Goal: Book appointment/travel/reservation

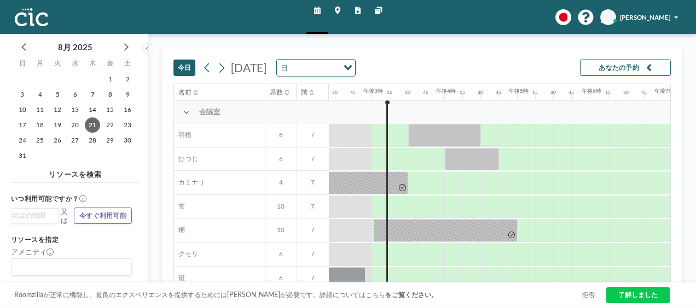
scroll to position [17, 1048]
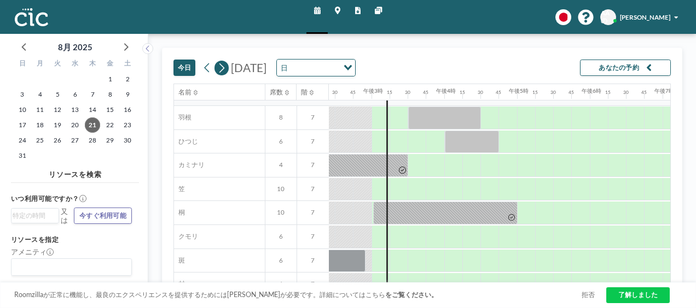
click at [222, 68] on icon at bounding box center [221, 67] width 5 height 9
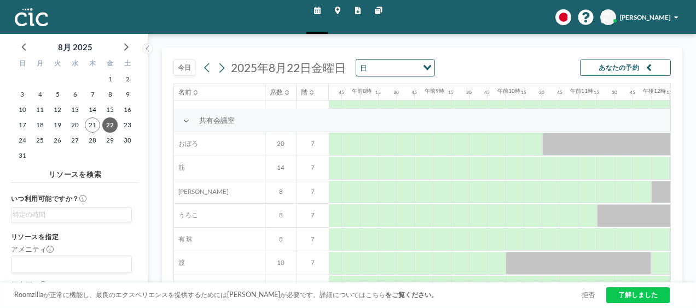
scroll to position [677, 551]
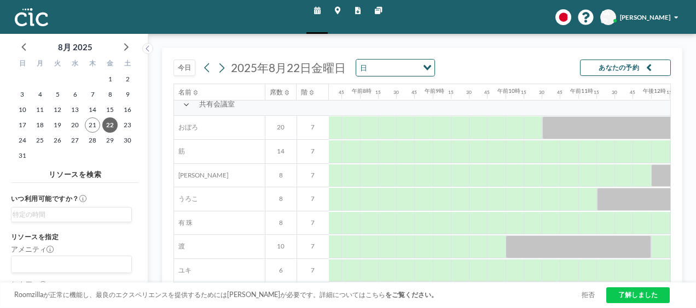
click at [288, 198] on div "8" at bounding box center [281, 200] width 32 height 24
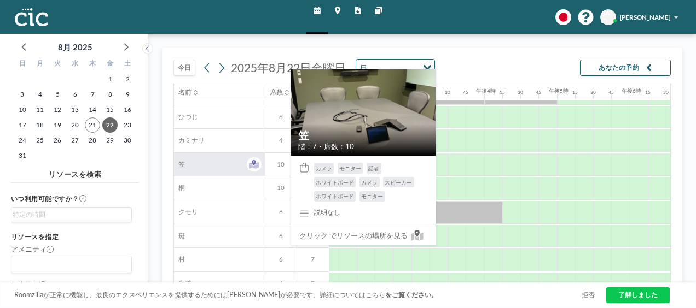
scroll to position [44, 1008]
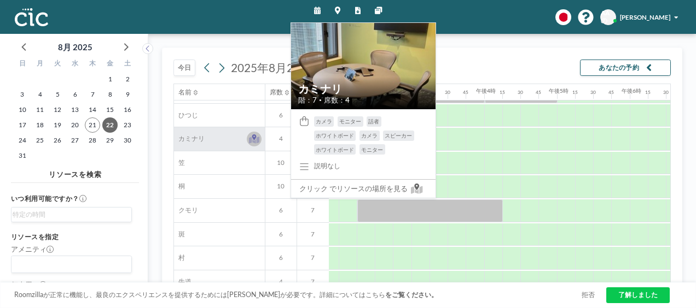
click at [254, 139] on icon at bounding box center [254, 137] width 4 height 5
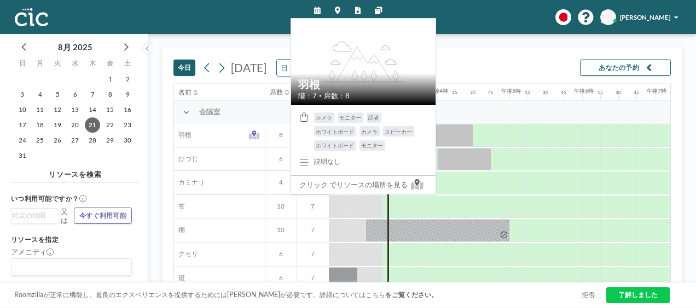
scroll to position [0, 1066]
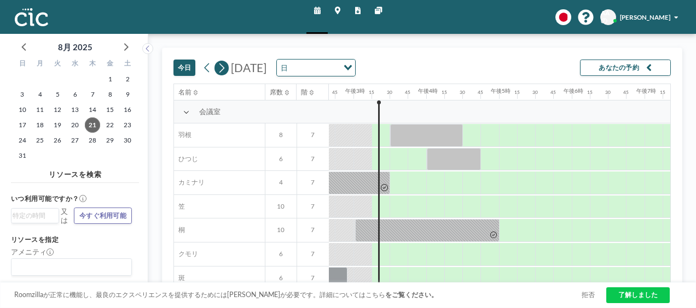
click at [223, 67] on icon at bounding box center [221, 67] width 5 height 9
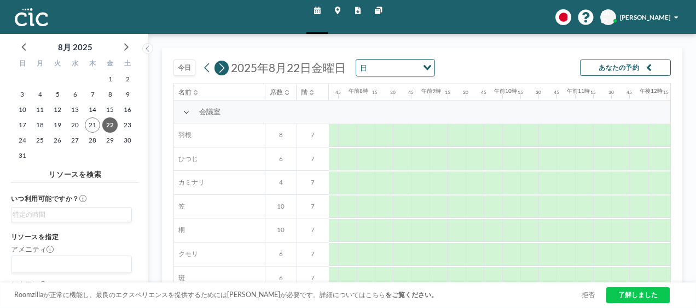
scroll to position [0, 569]
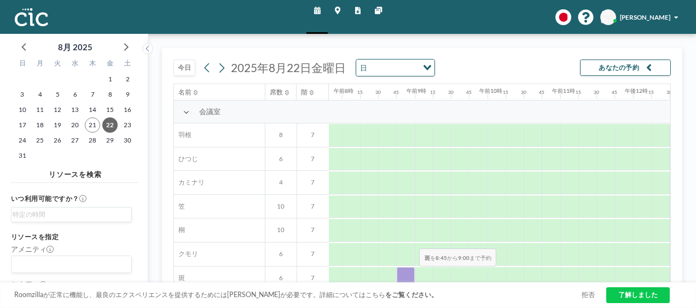
click at [411, 274] on div at bounding box center [405, 278] width 18 height 23
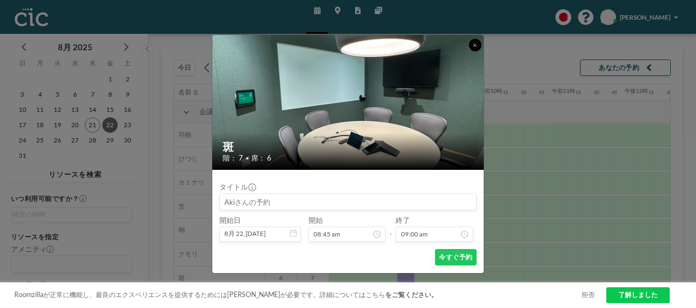
click at [470, 49] on button at bounding box center [475, 45] width 13 height 13
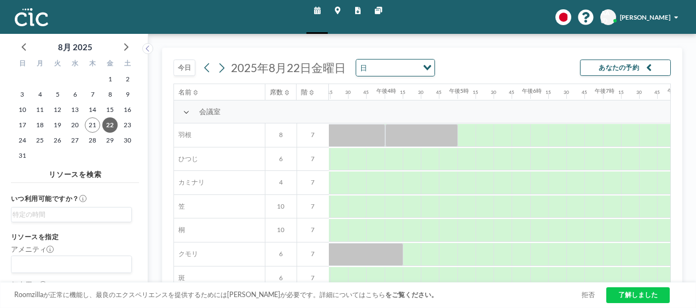
scroll to position [0, 1119]
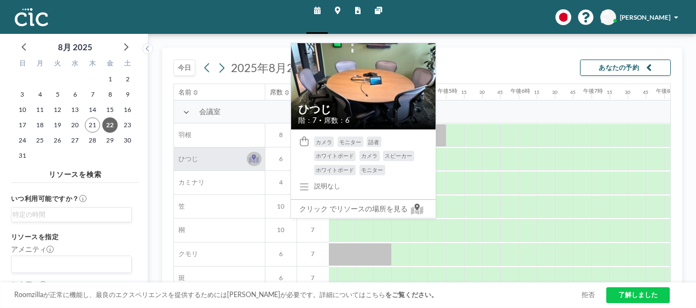
click at [250, 159] on icon at bounding box center [254, 160] width 10 height 7
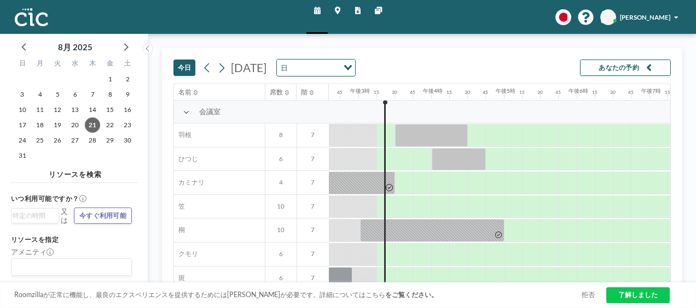
scroll to position [0, 1066]
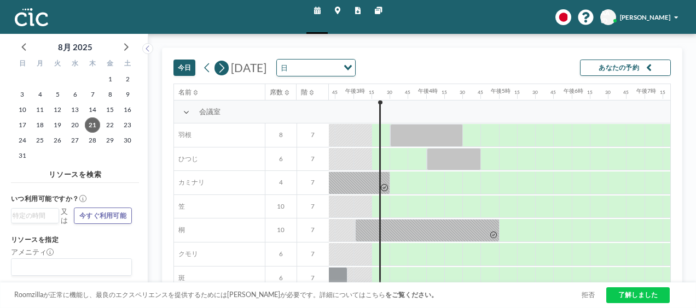
click at [221, 66] on icon at bounding box center [221, 67] width 5 height 9
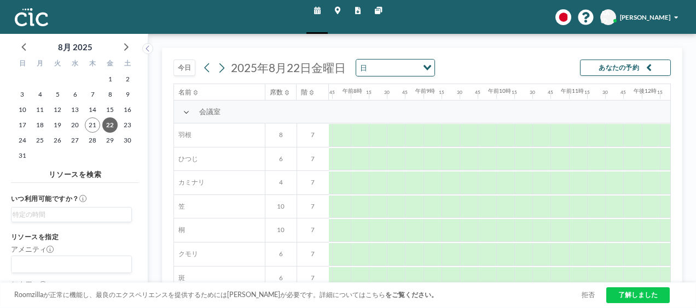
scroll to position [0, 569]
drag, startPoint x: 371, startPoint y: 283, endPoint x: 413, endPoint y: 290, distance: 42.7
click at [413, 290] on div "Roomzillaが正常に機能し、最良のエクスペリエンスを提供するためにはクッキーが必要です。詳細についてはこちら をご覧ください。 拒否 了解しました" at bounding box center [348, 296] width 696 height 26
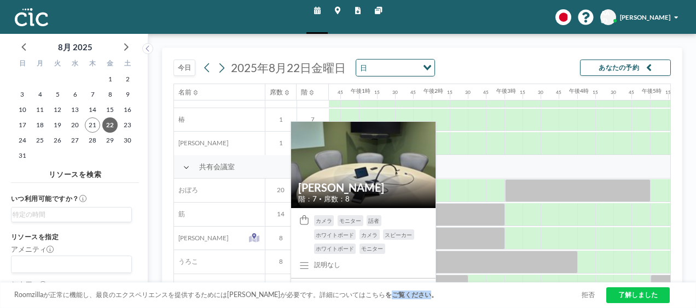
scroll to position [612, 915]
click at [255, 233] on icon at bounding box center [254, 234] width 4 height 5
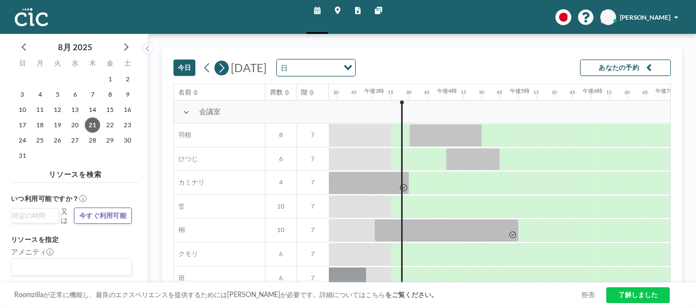
scroll to position [0, 1066]
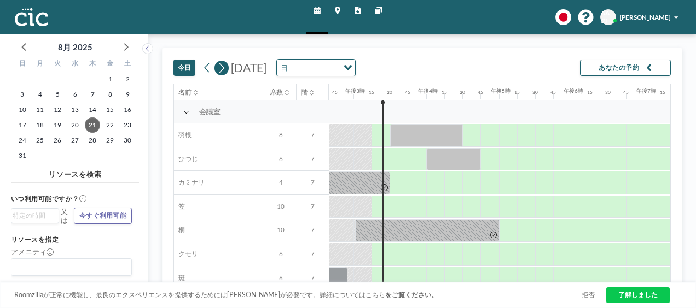
click at [222, 68] on icon at bounding box center [221, 67] width 5 height 9
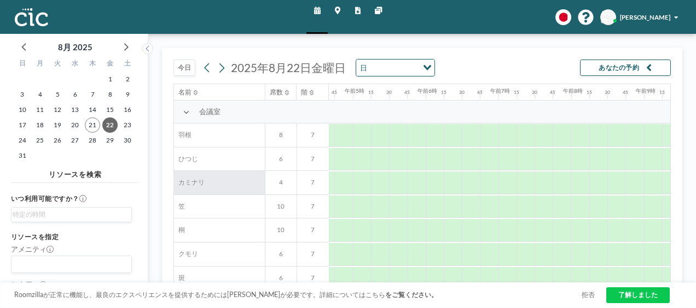
scroll to position [0, 569]
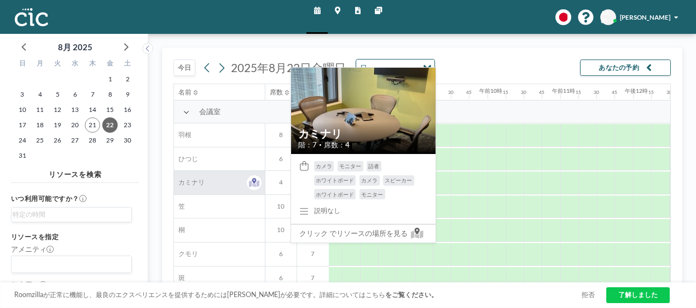
click at [235, 185] on div "カミナリ" at bounding box center [219, 183] width 91 height 24
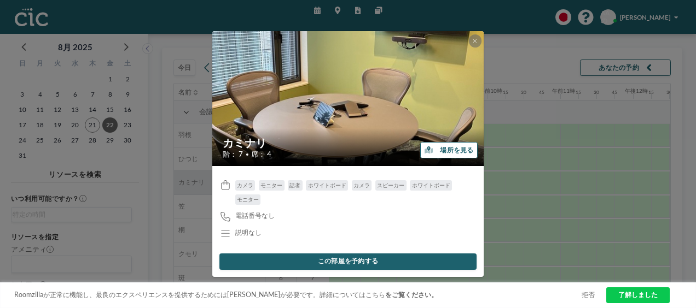
scroll to position [22, 569]
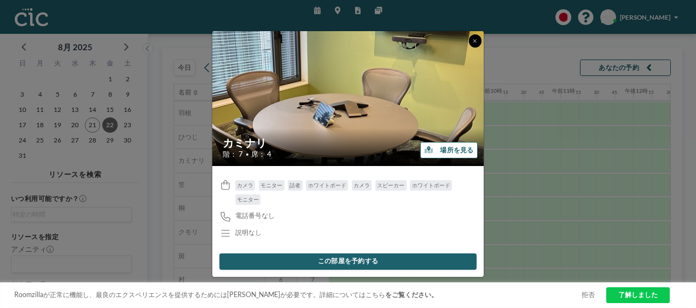
click at [473, 40] on icon at bounding box center [474, 40] width 4 height 5
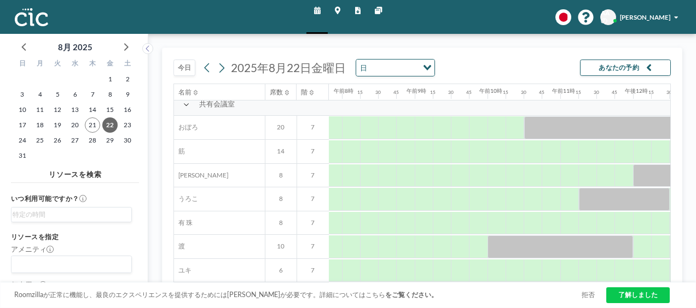
scroll to position [677, 569]
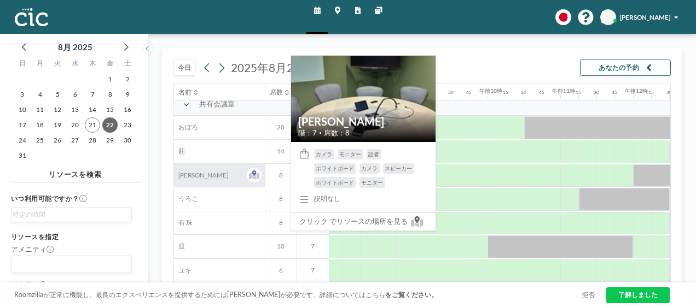
click at [232, 175] on div "[PERSON_NAME]" at bounding box center [219, 176] width 91 height 24
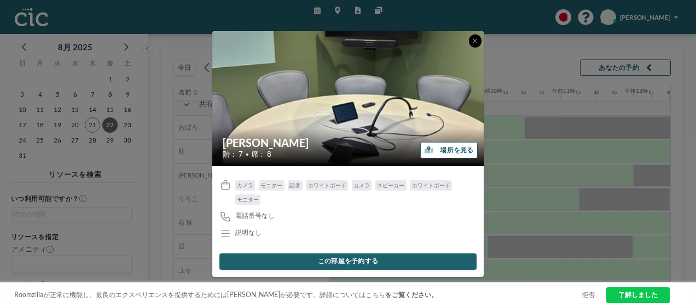
click at [471, 40] on button at bounding box center [475, 40] width 13 height 13
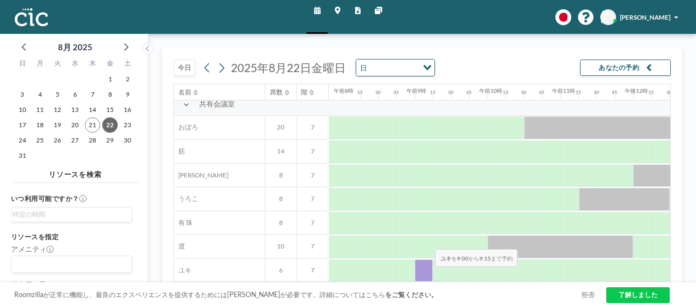
click at [427, 274] on div at bounding box center [423, 271] width 18 height 23
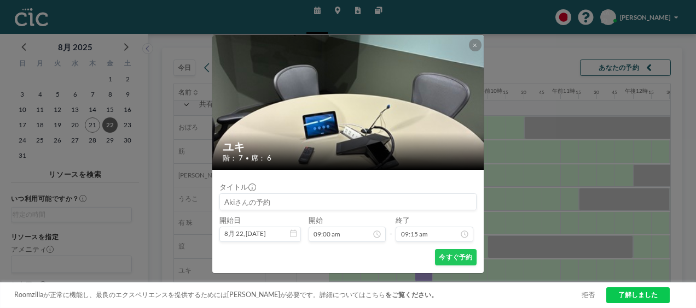
scroll to position [653, 0]
click at [472, 47] on icon at bounding box center [474, 45] width 4 height 5
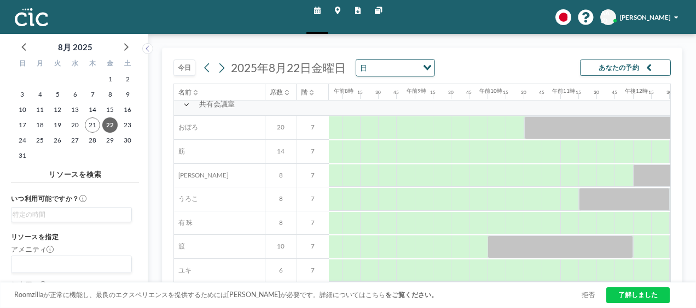
drag, startPoint x: 397, startPoint y: 282, endPoint x: 428, endPoint y: 284, distance: 31.2
click at [428, 284] on div "Roomzillaが正常に機能し、最良のエクスペリエンスを提供するためにはクッキーが必要です。詳細についてはこちら をご覧ください。 拒否 了解しました" at bounding box center [348, 296] width 696 height 26
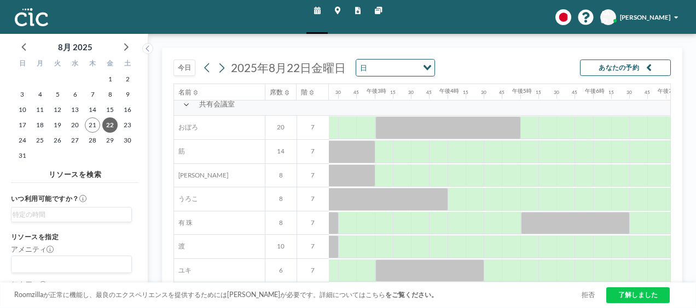
scroll to position [677, 1047]
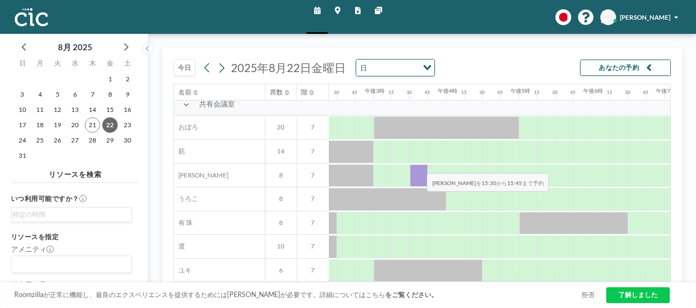
click at [418, 165] on div at bounding box center [419, 176] width 18 height 23
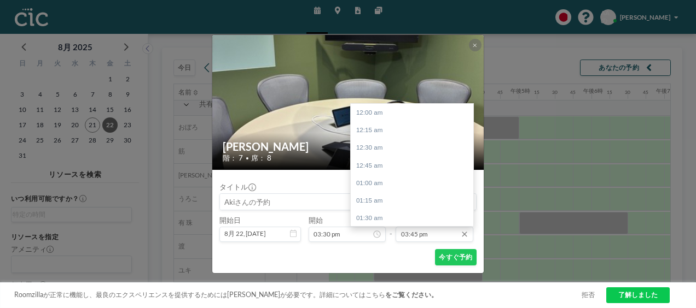
scroll to position [1113, 0]
click at [401, 219] on div "午後5時15分" at bounding box center [415, 217] width 128 height 17
type input "05:15 pm"
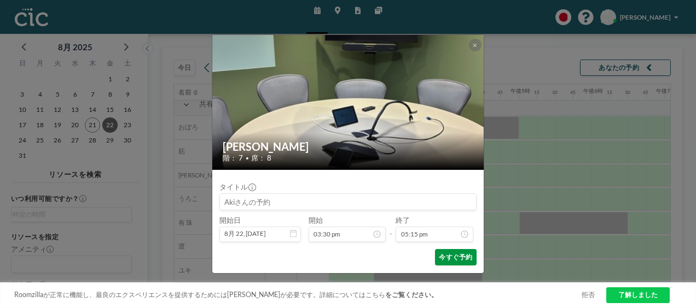
click at [443, 256] on font "今すぐ予約" at bounding box center [455, 258] width 33 height 8
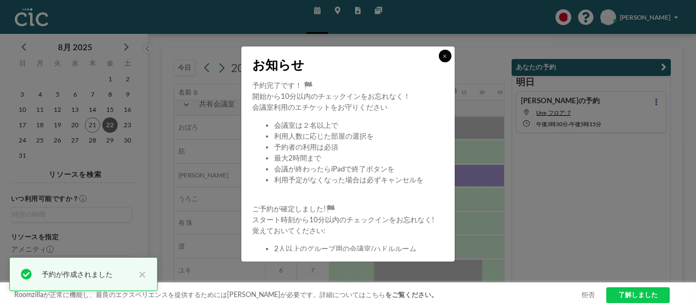
click at [442, 61] on button at bounding box center [445, 56] width 13 height 13
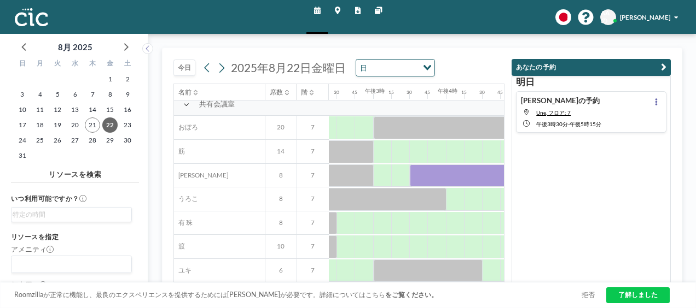
click at [626, 296] on link "了解しました" at bounding box center [637, 296] width 63 height 16
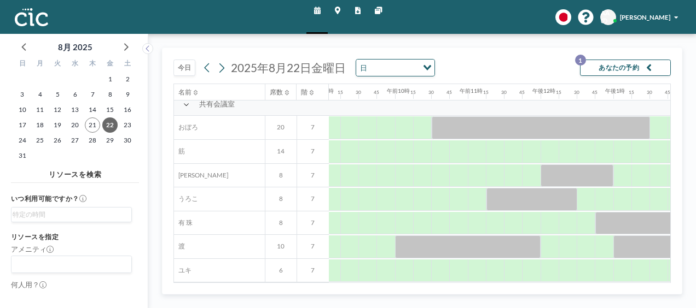
scroll to position [677, 654]
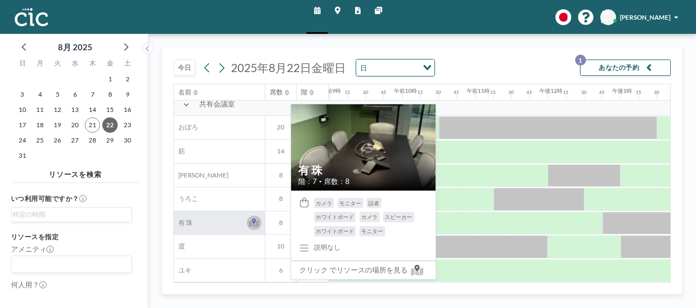
click at [251, 221] on icon at bounding box center [254, 224] width 10 height 7
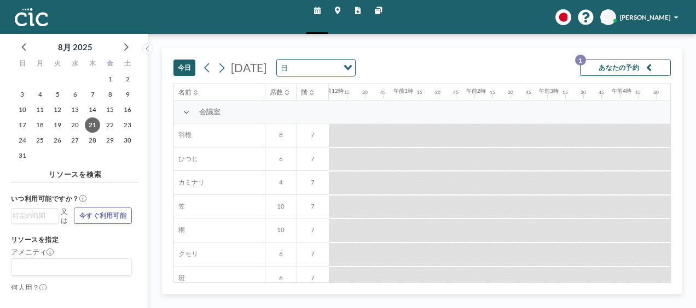
scroll to position [0, 1066]
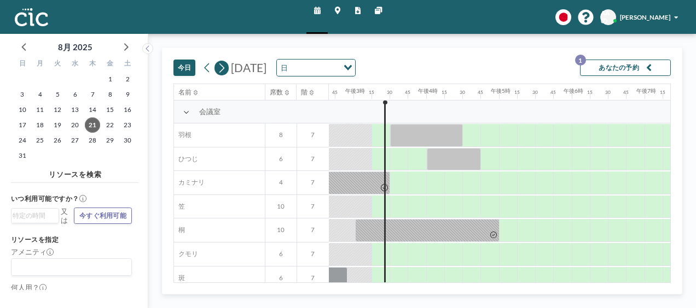
click at [221, 68] on icon at bounding box center [221, 68] width 9 height 14
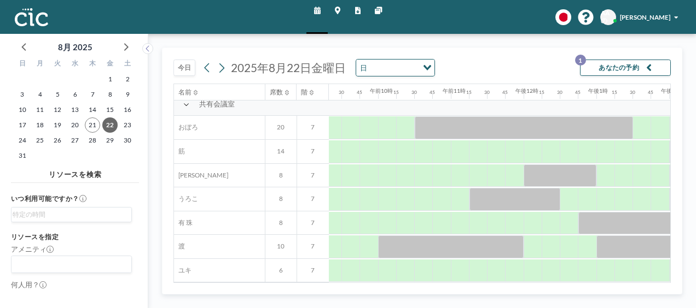
scroll to position [677, 670]
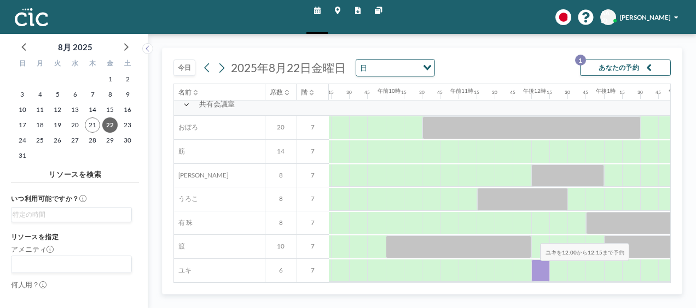
click at [531, 268] on div at bounding box center [540, 271] width 18 height 23
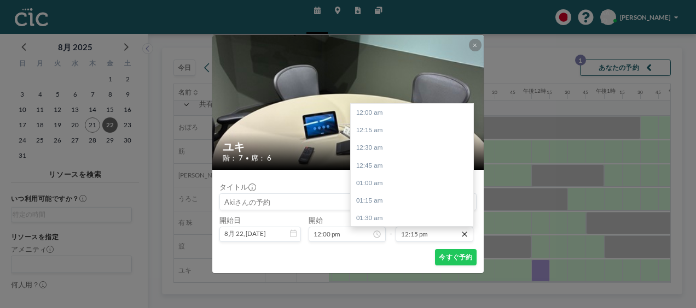
scroll to position [866, 0]
click at [461, 236] on icon at bounding box center [464, 234] width 9 height 9
click at [394, 177] on div "午後1時15分" at bounding box center [415, 182] width 128 height 17
type input "01:15 pm"
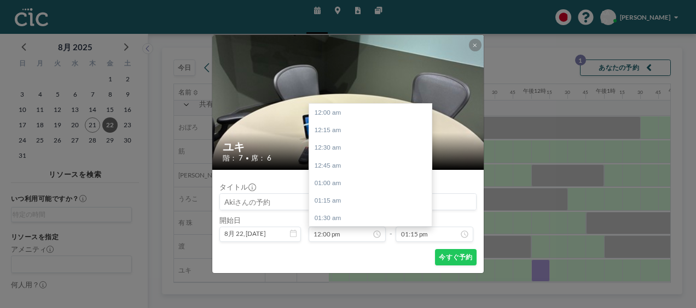
scroll to position [848, 0]
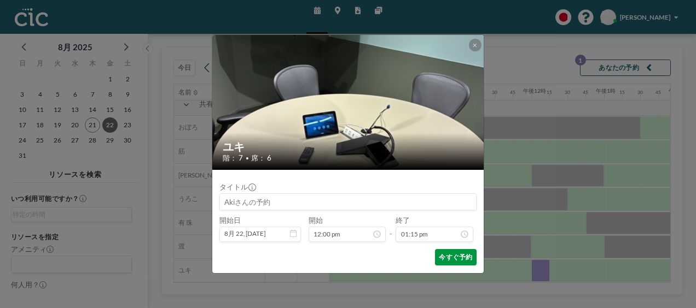
click at [448, 255] on font "今すぐ予約" at bounding box center [455, 258] width 33 height 8
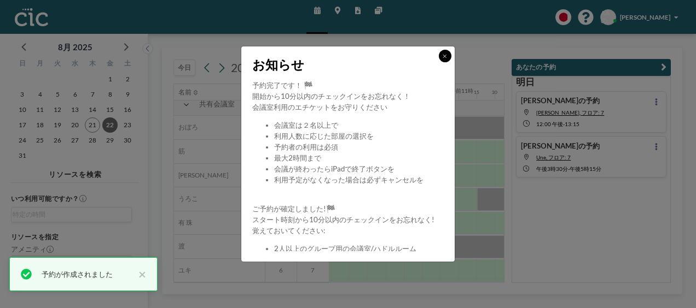
click at [445, 56] on icon at bounding box center [444, 56] width 4 height 5
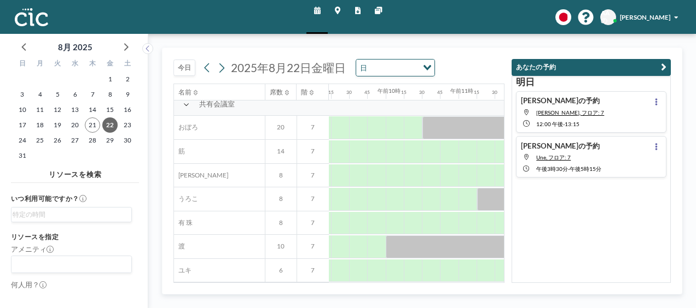
click at [553, 212] on div "明日 Akiさんの予約 Yuki, フロア: 7 12:00 午後 - 13:15 Akiさんの予約 Une, フロア: 7 午後 3時30 分 - 午後5時…" at bounding box center [590, 180] width 159 height 208
click at [39, 14] on img at bounding box center [32, 17] width 34 height 18
click at [44, 19] on img at bounding box center [32, 17] width 34 height 18
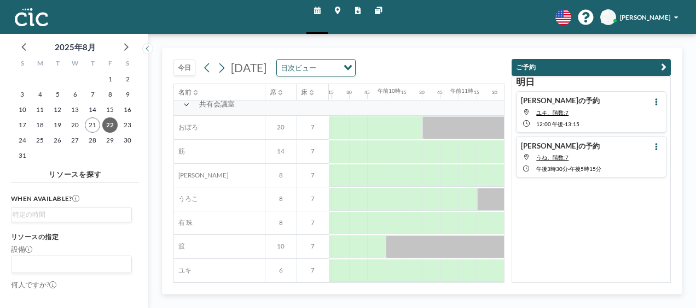
click at [318, 42] on div "今日 2025年8月22日(金) 日次ビュー Loading... 名前 席 床 午前12時 15 30 45 午前1時 15 30 45 午前2時 15 3…" at bounding box center [421, 171] width 547 height 274
click at [656, 46] on div "今日 2025年8月22日(金) 日次ビュー Loading... 名前 席 床 午前12時 15 30 45 午前1時 15 30 45 午前2時 15 3…" at bounding box center [421, 171] width 547 height 274
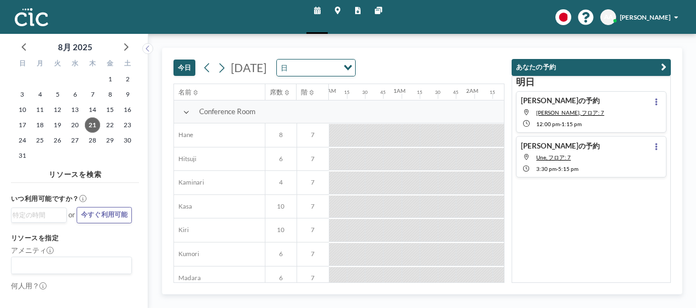
scroll to position [0, 1084]
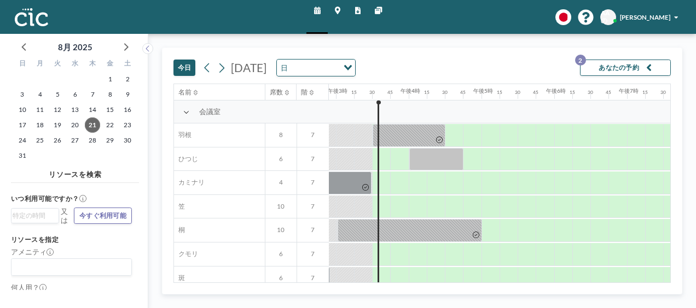
click at [690, 51] on div "[DATE] [DATE] 日 Loading... あなたの予約 2 名前 席数 階 午前12時 15 30 45 午前1時 15 30 45 午前2時 1…" at bounding box center [421, 171] width 547 height 274
